Goal: Information Seeking & Learning: Learn about a topic

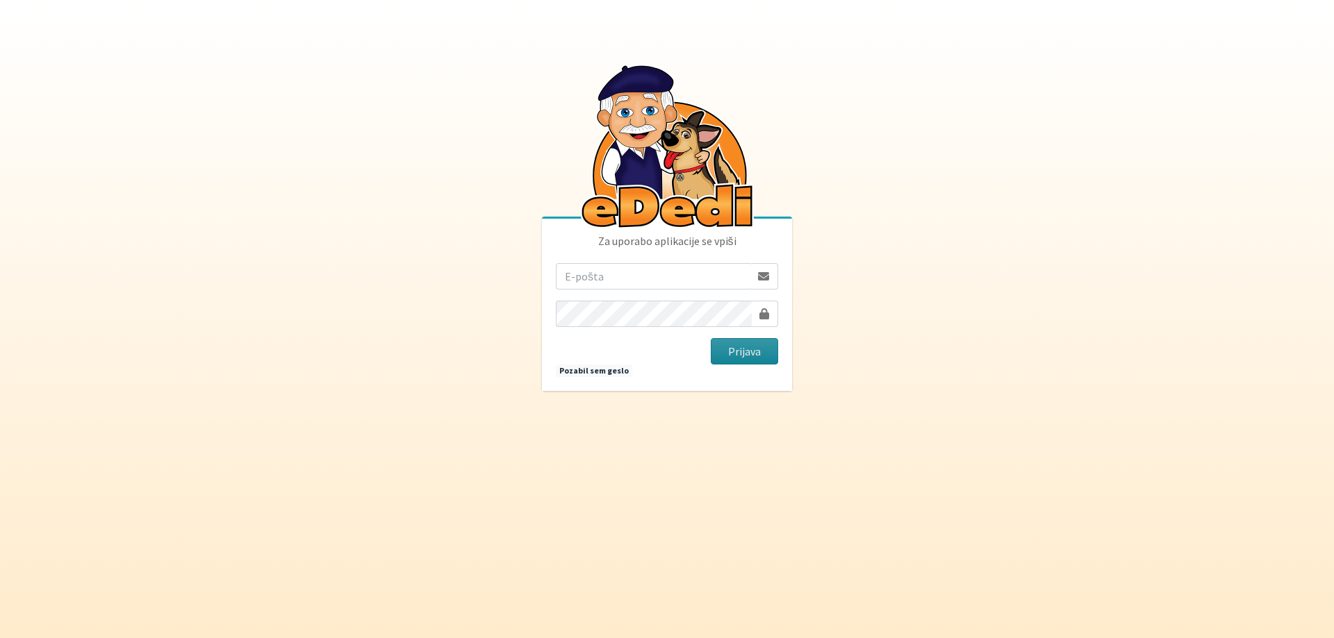
type input "rzaletel@gmail.com"
click at [746, 339] on button "Prijava" at bounding box center [744, 351] width 67 height 26
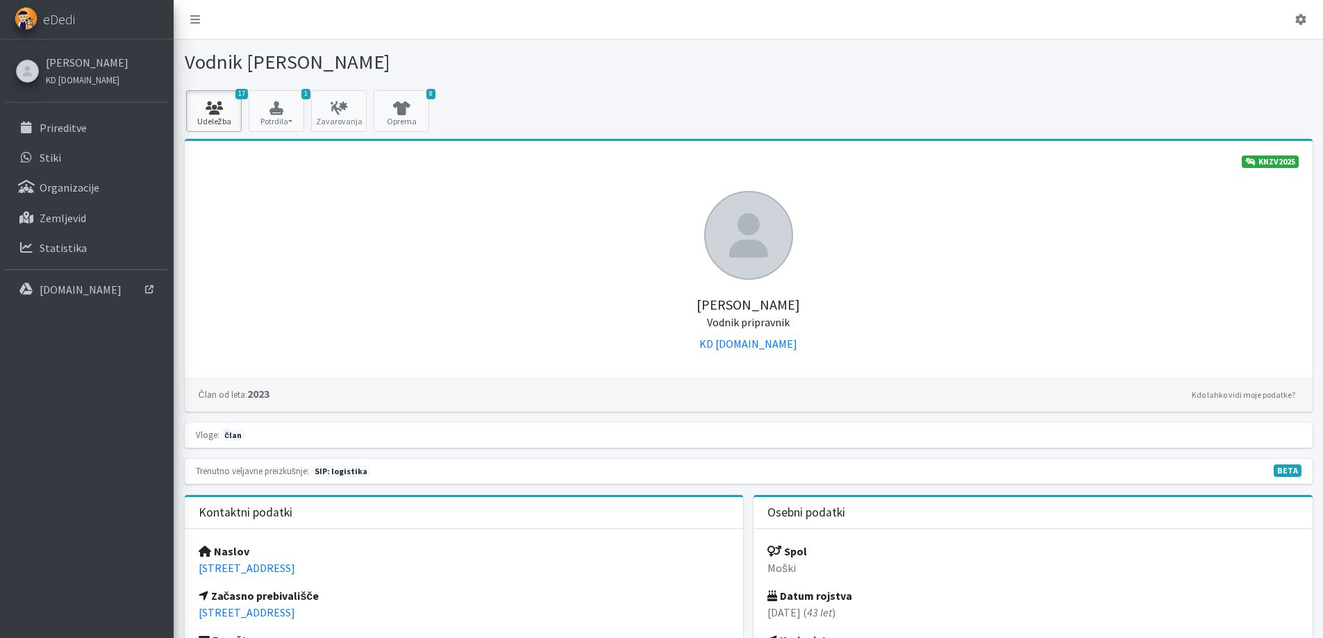
click at [235, 107] on icon at bounding box center [213, 108] width 47 height 14
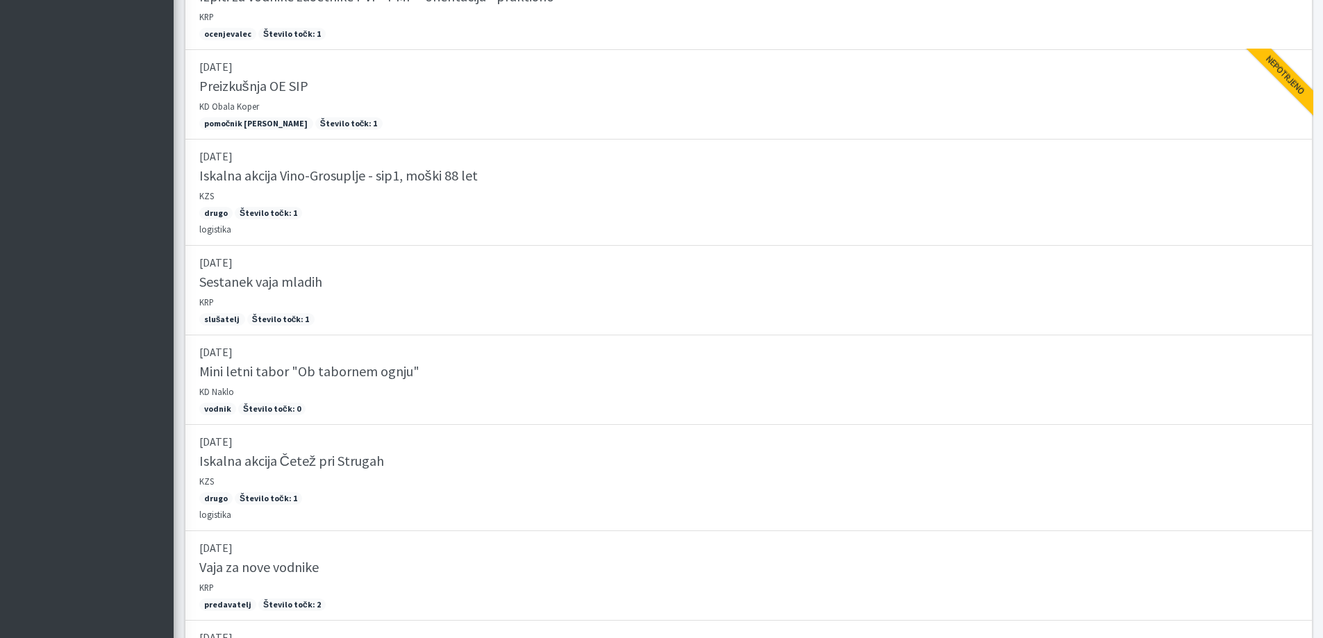
scroll to position [861, 0]
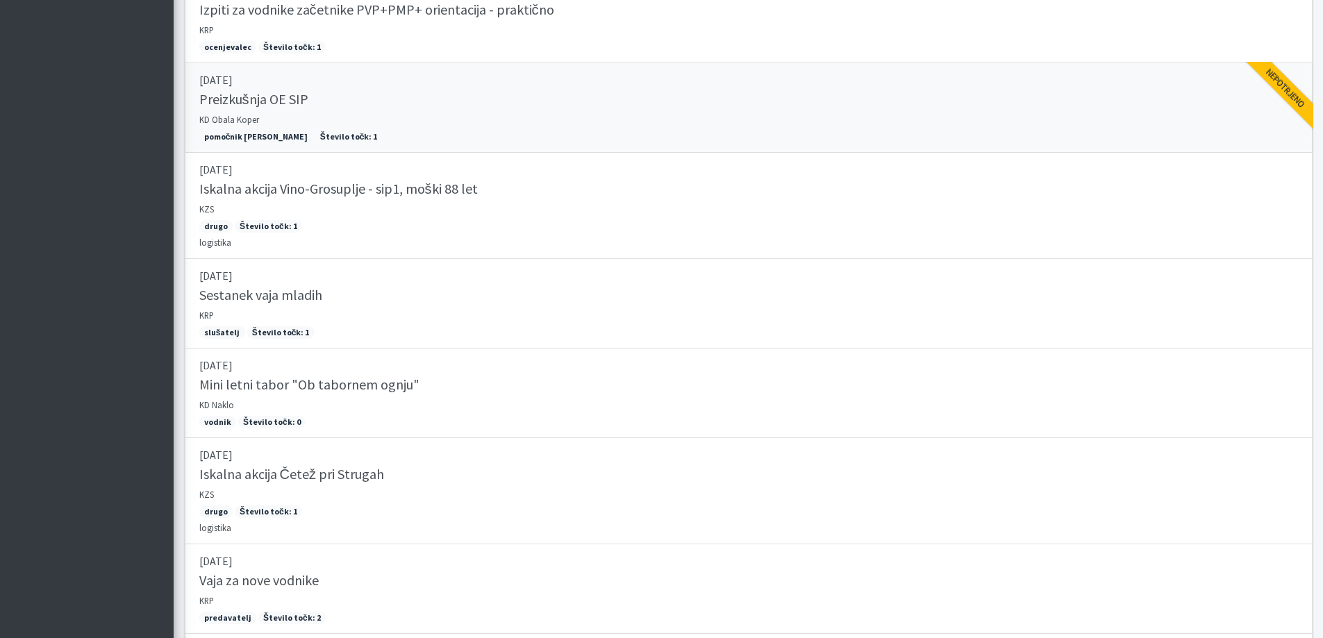
click at [282, 97] on h5 "Preizkušnja OE SIP" at bounding box center [253, 99] width 109 height 17
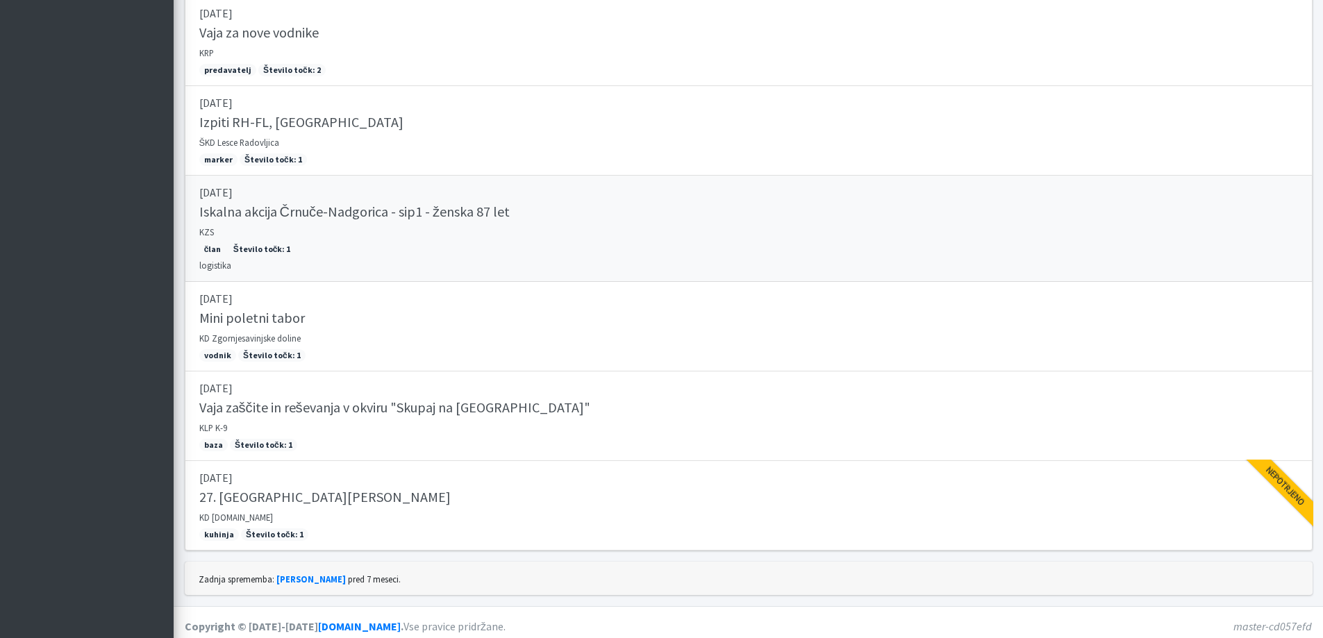
scroll to position [1417, 0]
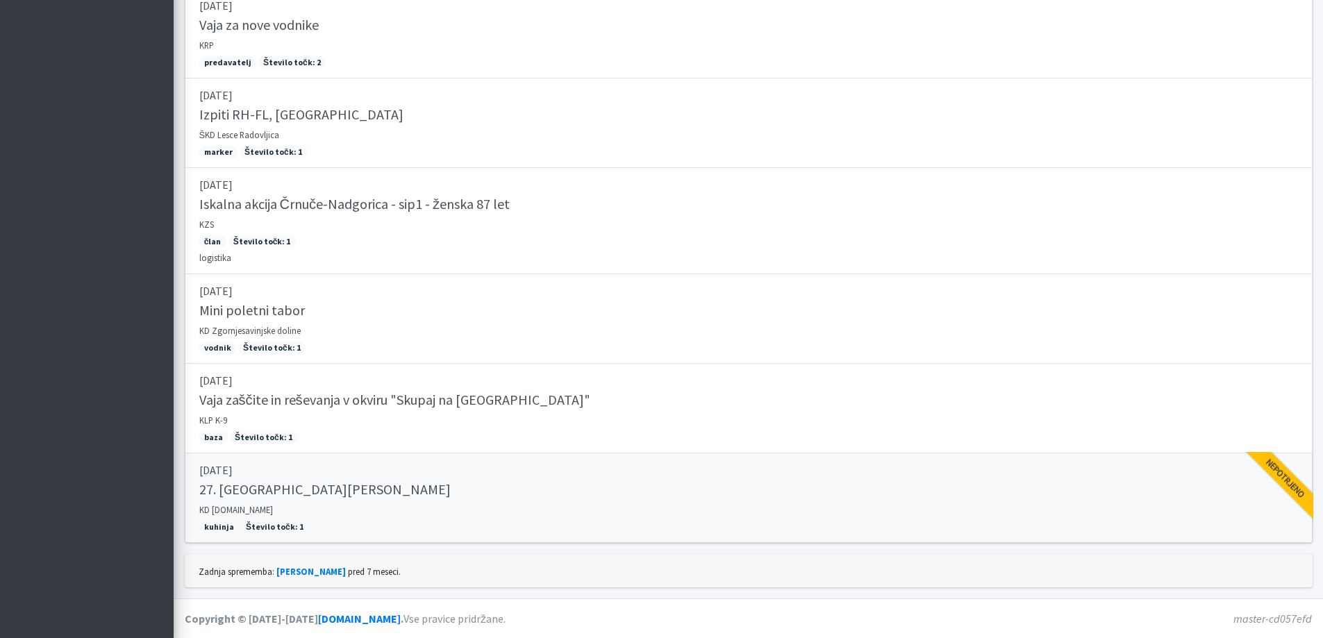
click at [260, 487] on h5 "27. Memorial Boža Talana" at bounding box center [324, 489] width 251 height 17
click at [290, 397] on h5 "Vaja zaščite in reševanja v okviru "Skupaj na Lisco"" at bounding box center [394, 400] width 391 height 17
click at [246, 309] on h5 "Mini poletni tabor" at bounding box center [252, 310] width 106 height 17
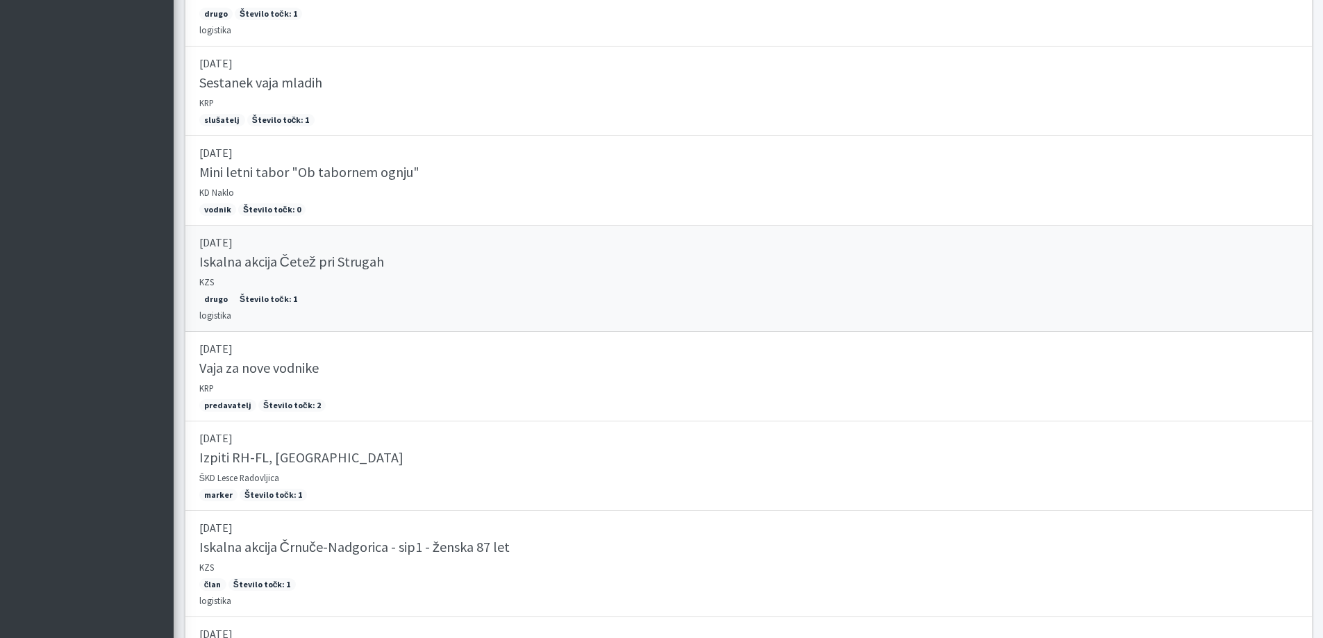
scroll to position [1070, 0]
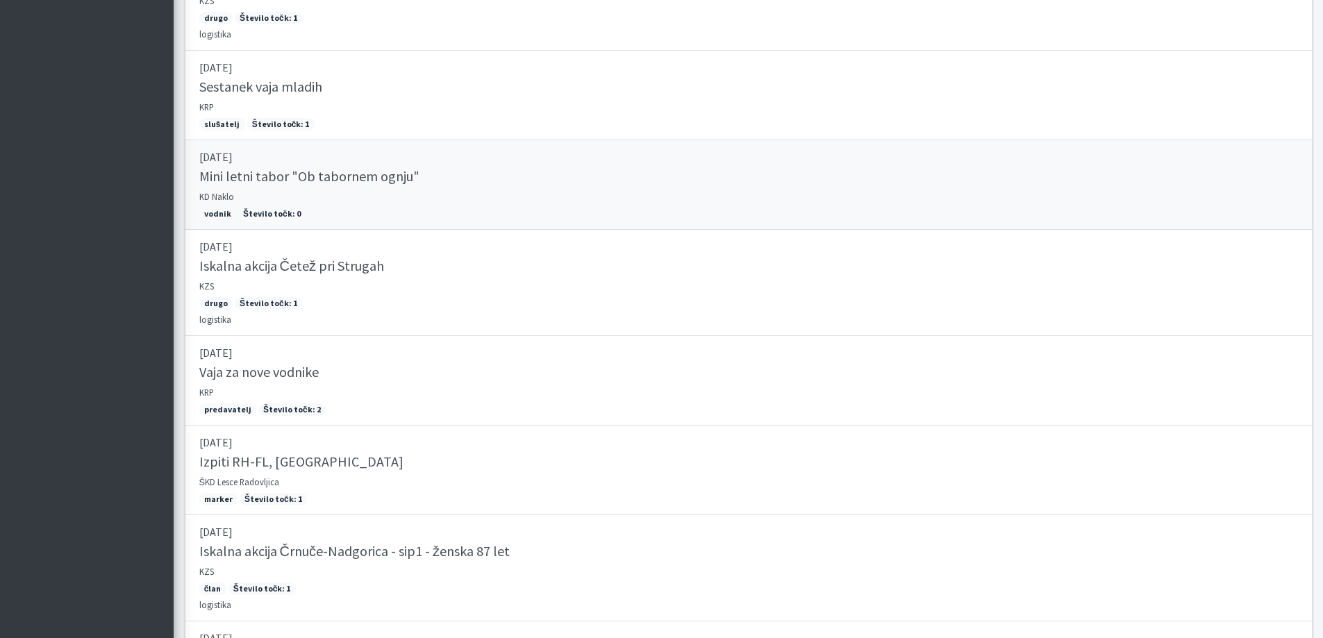
click at [243, 174] on h5 "Mini letni tabor "Ob tabornem ognju"" at bounding box center [309, 176] width 220 height 17
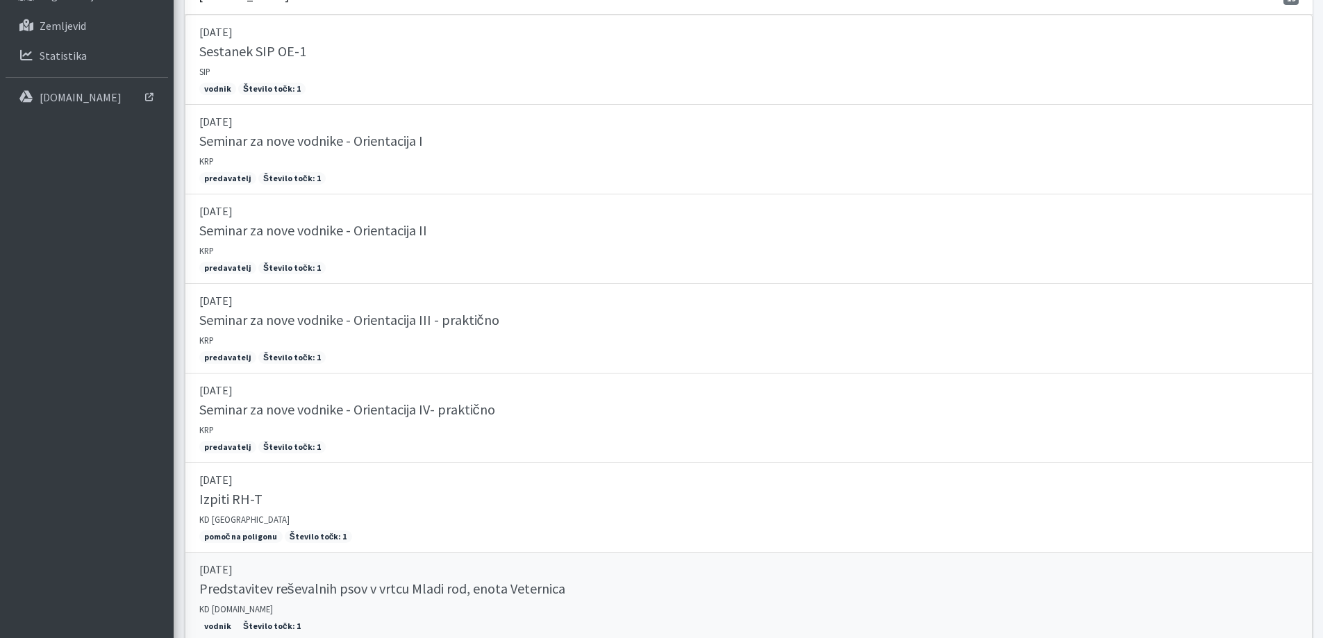
scroll to position [0, 0]
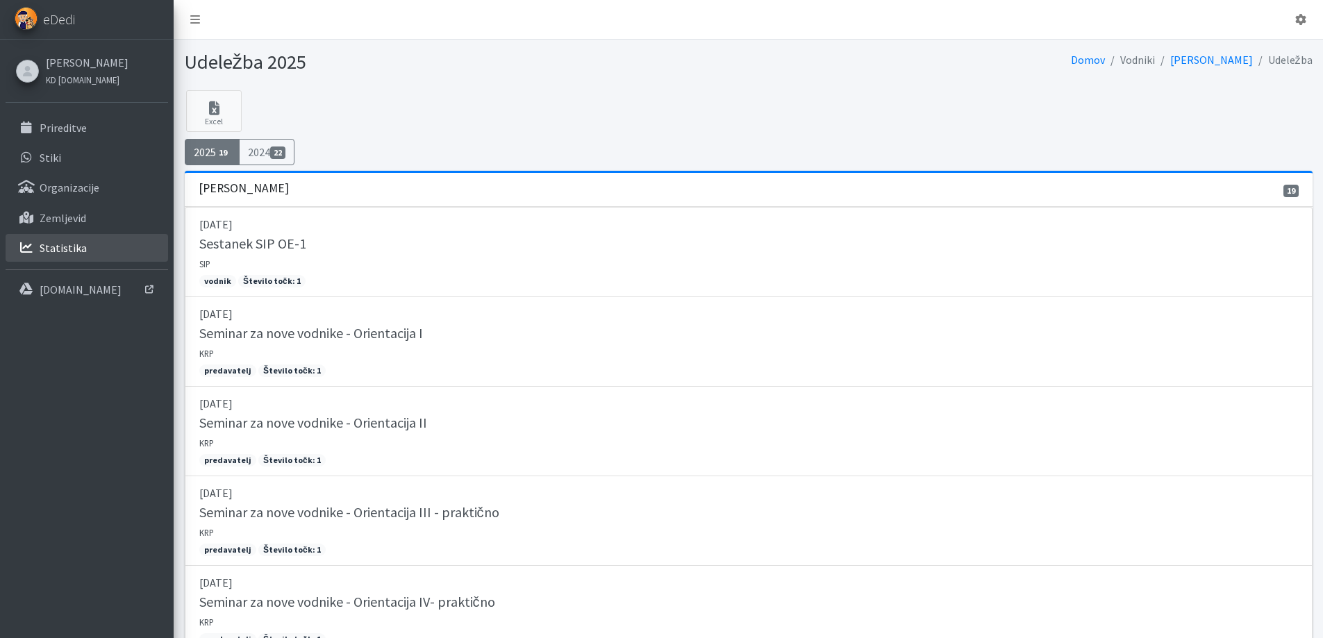
click at [71, 248] on p "Statistika" at bounding box center [63, 248] width 47 height 14
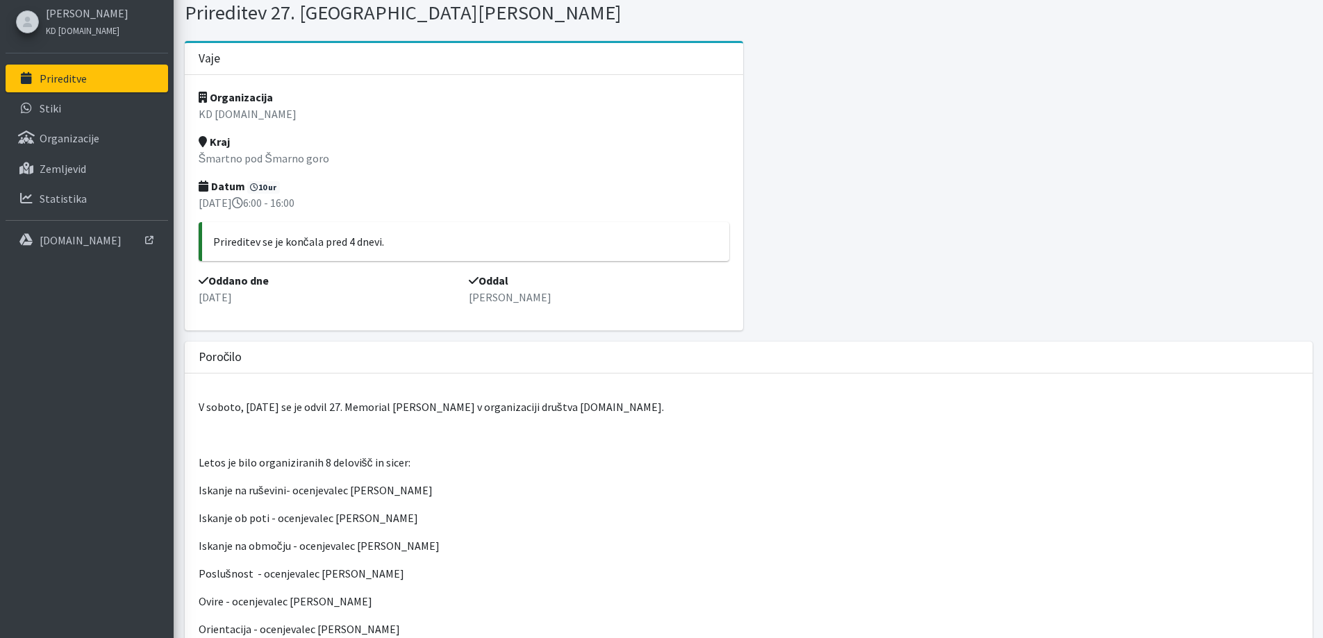
scroll to position [3, 0]
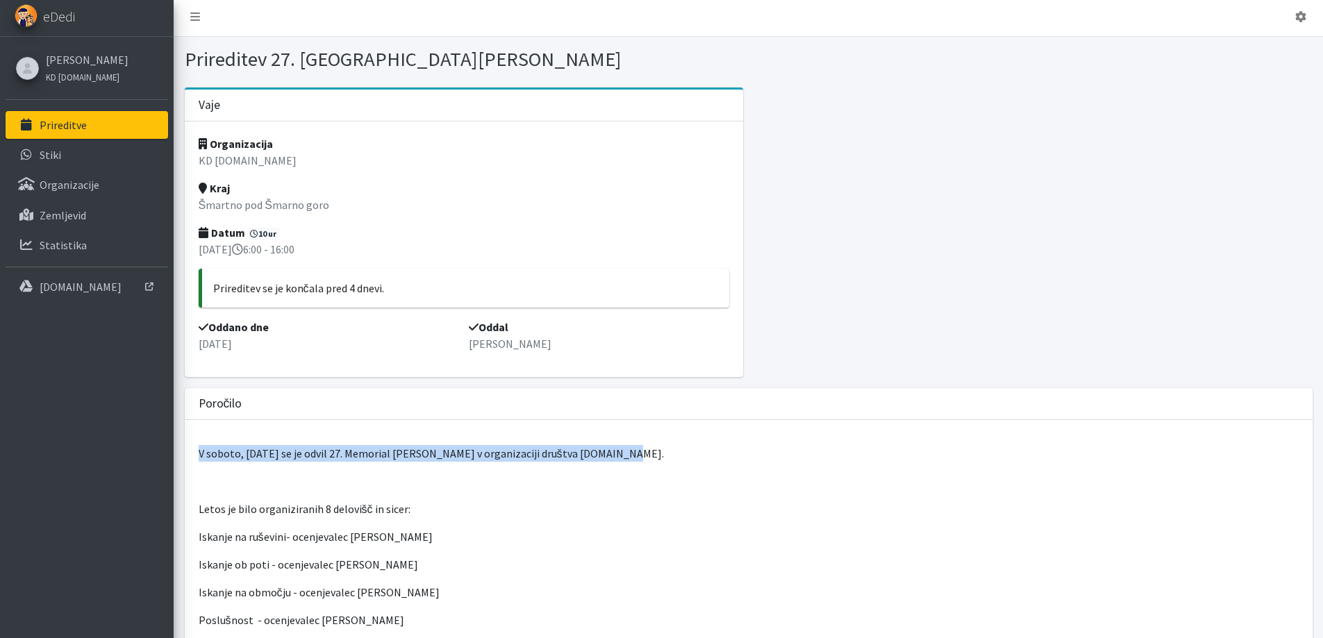
drag, startPoint x: 594, startPoint y: 454, endPoint x: 181, endPoint y: 454, distance: 412.6
click at [181, 454] on div "Poročilo V soboto, [DATE] se je odvil 27. Memorial [PERSON_NAME] v organizaciji…" at bounding box center [748, 632] width 1138 height 488
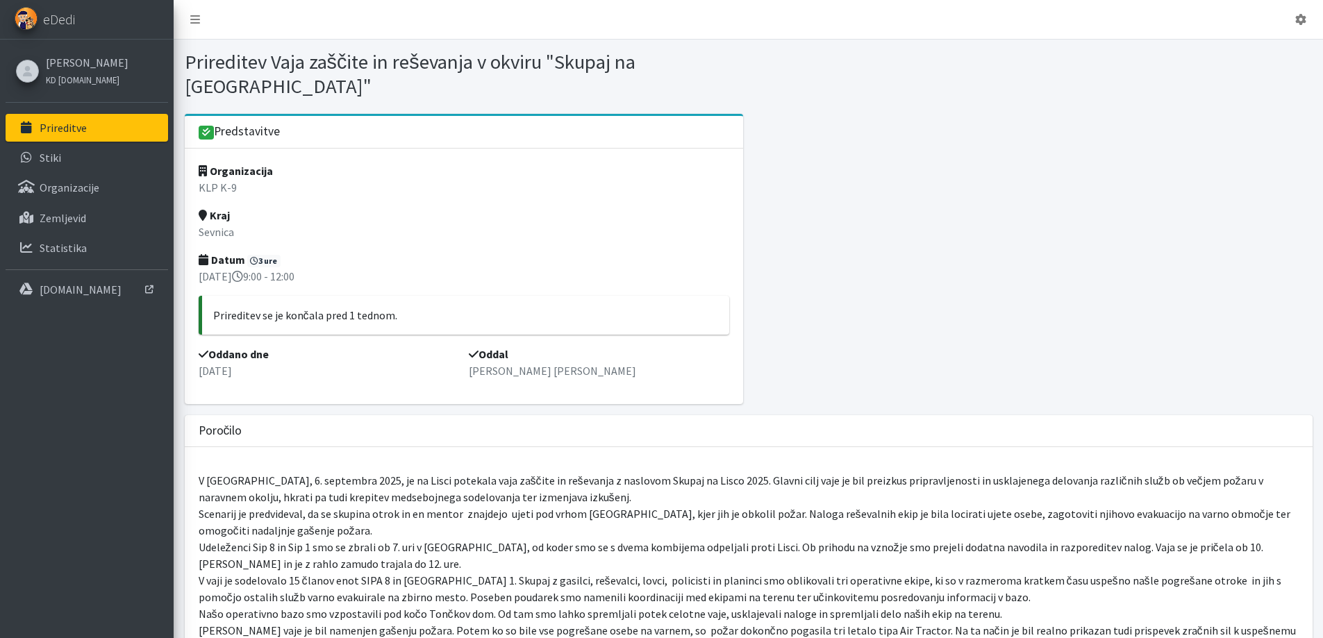
scroll to position [270, 0]
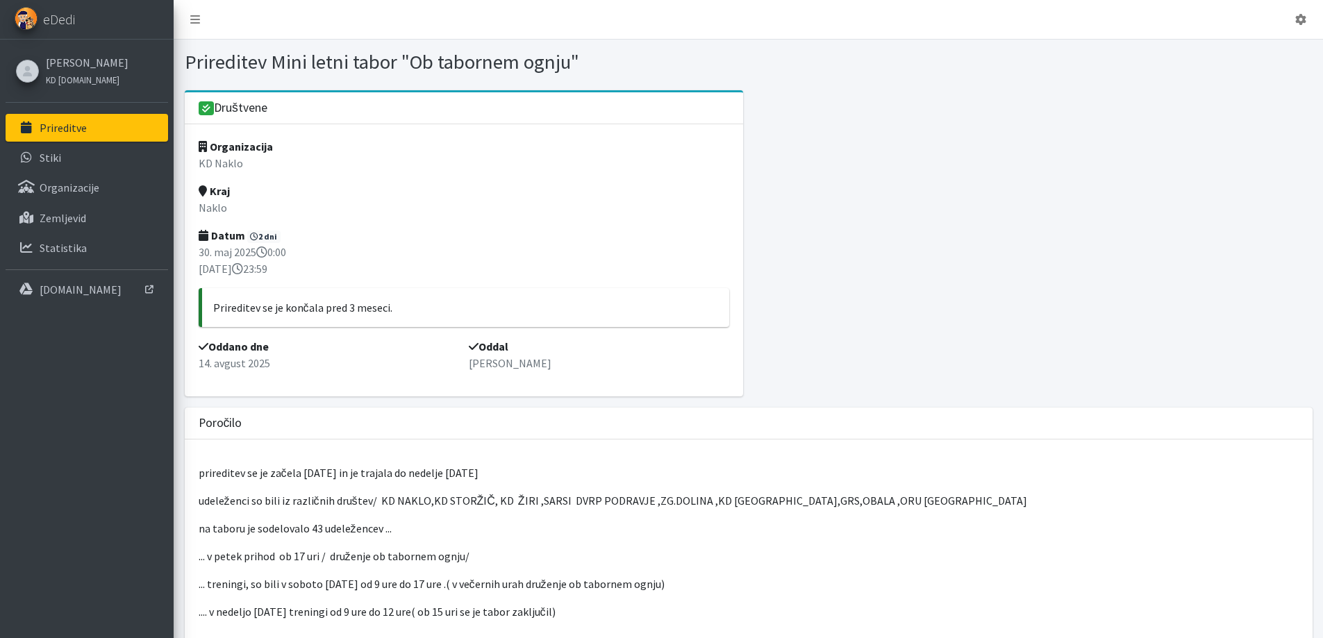
scroll to position [208, 0]
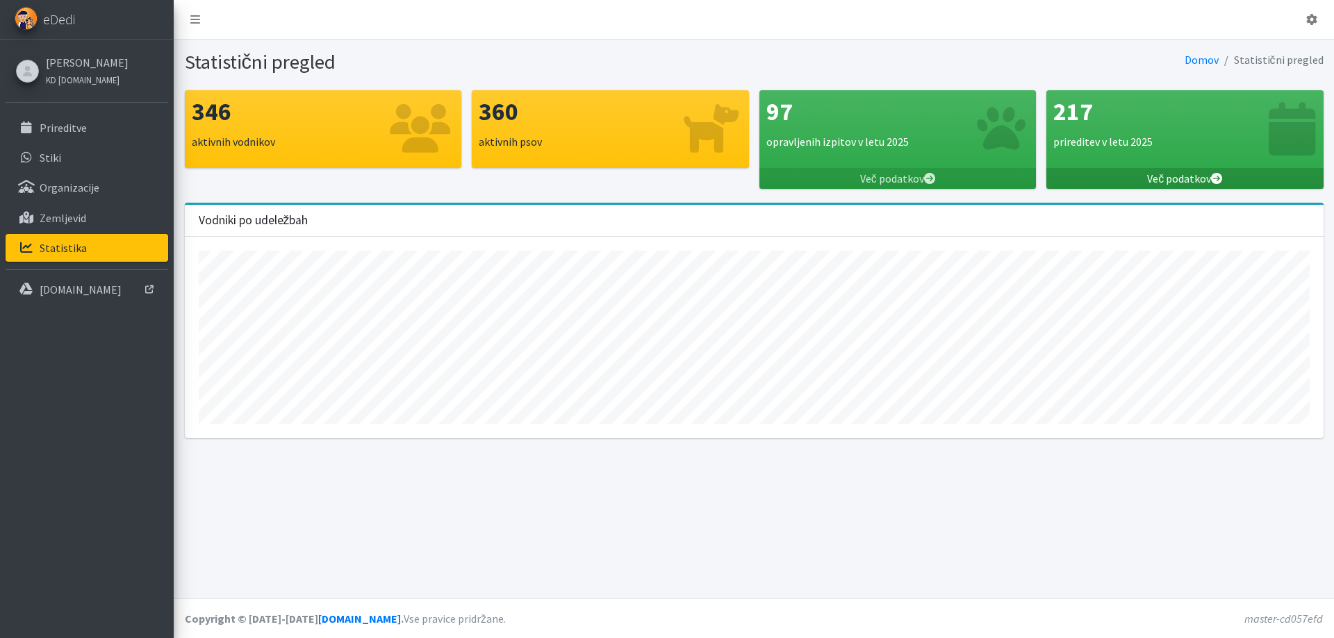
click at [1173, 176] on link "Več podatkov" at bounding box center [1184, 178] width 277 height 21
click at [720, 221] on div "Vodniki po udeležbah" at bounding box center [754, 221] width 1138 height 32
click at [893, 177] on link "Več podatkov" at bounding box center [897, 178] width 277 height 21
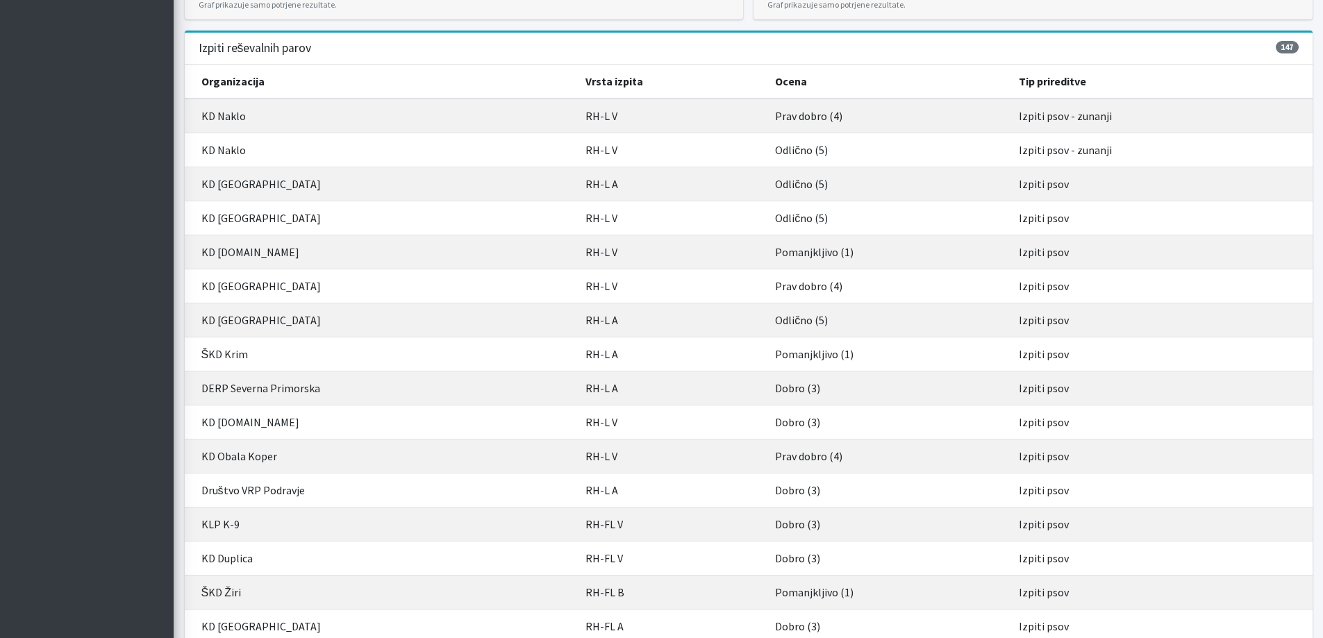
scroll to position [347, 0]
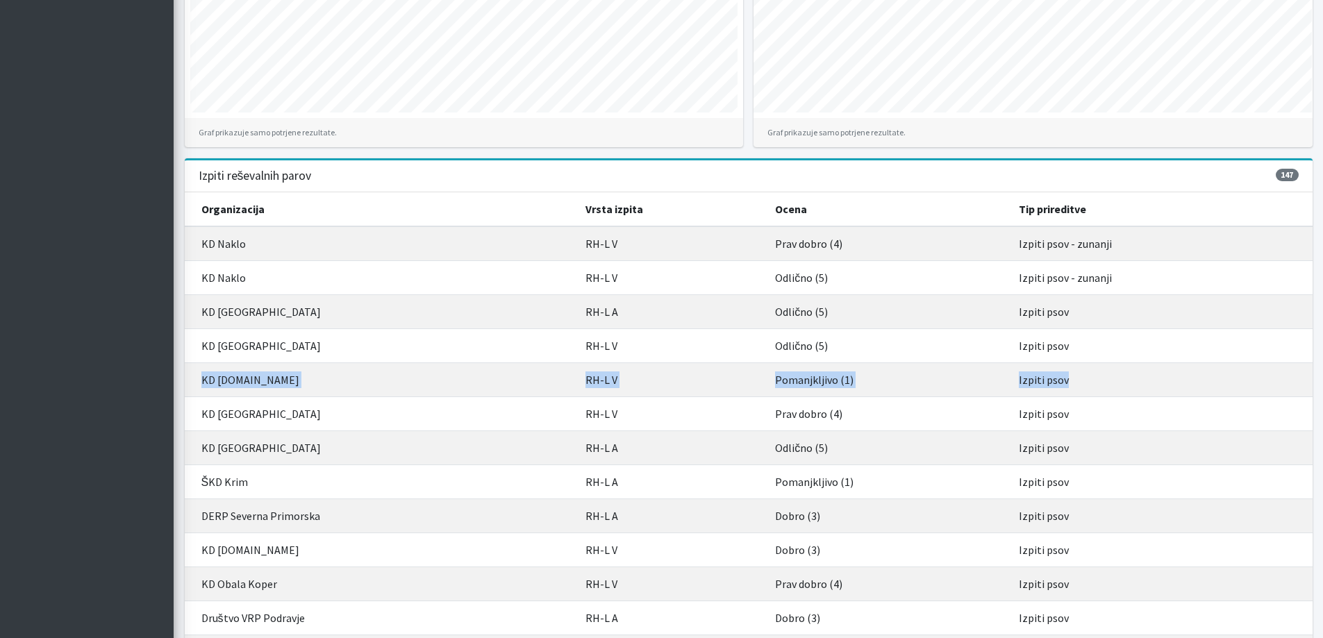
drag, startPoint x: 1070, startPoint y: 379, endPoint x: 192, endPoint y: 381, distance: 878.0
click at [192, 381] on tr "KD [DOMAIN_NAME] RH-L V Pomanjkljivo (1) Izpiti psov" at bounding box center [749, 380] width 1128 height 34
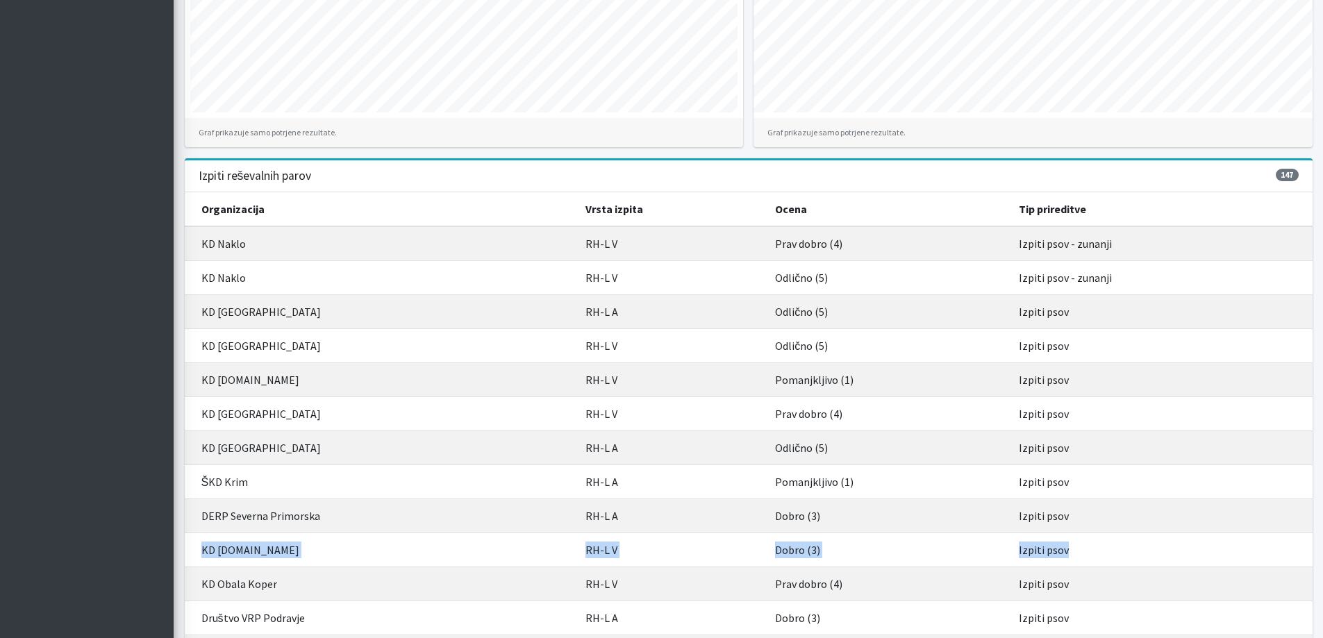
drag, startPoint x: 201, startPoint y: 549, endPoint x: 1095, endPoint y: 544, distance: 894.0
click at [1095, 544] on tr "KD [DOMAIN_NAME] RH-L V Dobro (3) Izpiti psov" at bounding box center [749, 550] width 1128 height 34
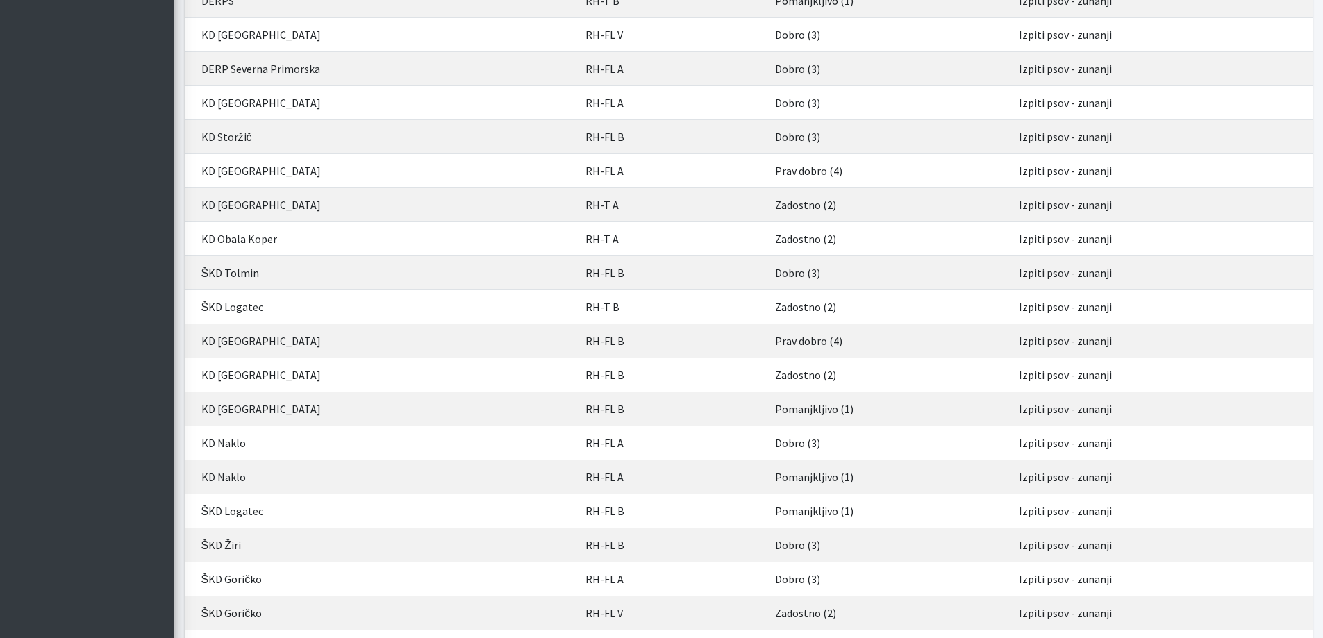
scroll to position [3195, 0]
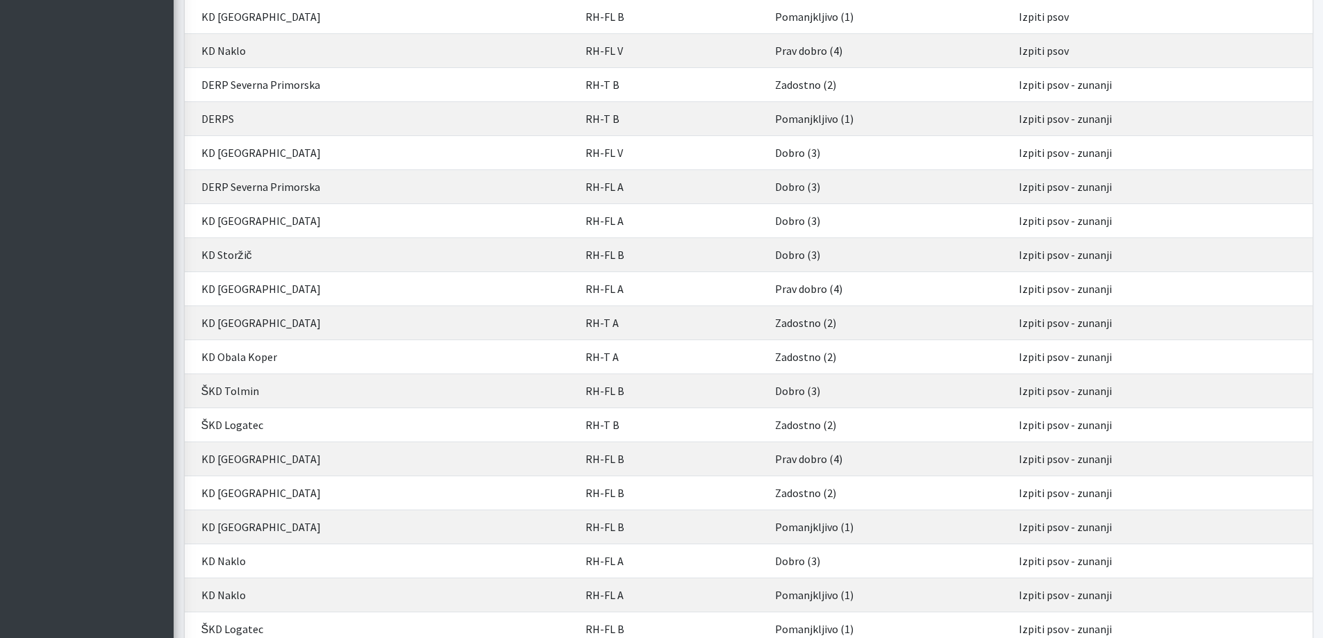
click at [217, 118] on td "DERPS" at bounding box center [381, 118] width 392 height 34
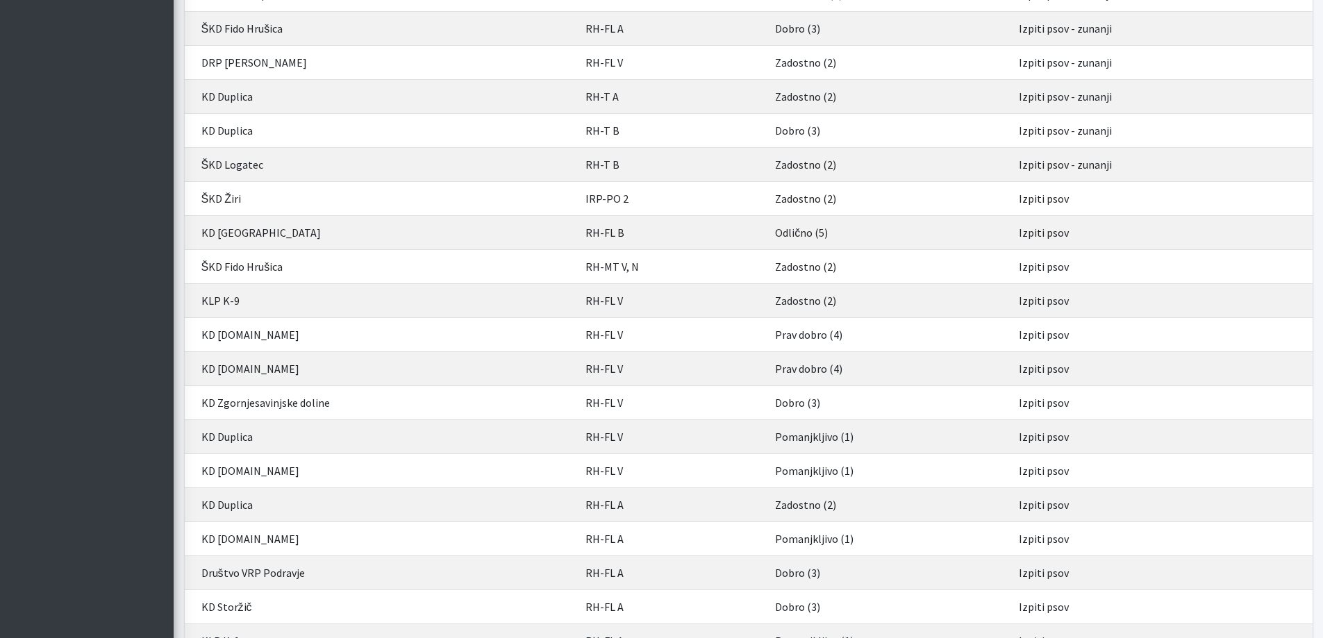
scroll to position [4862, 0]
